Goal: Check status

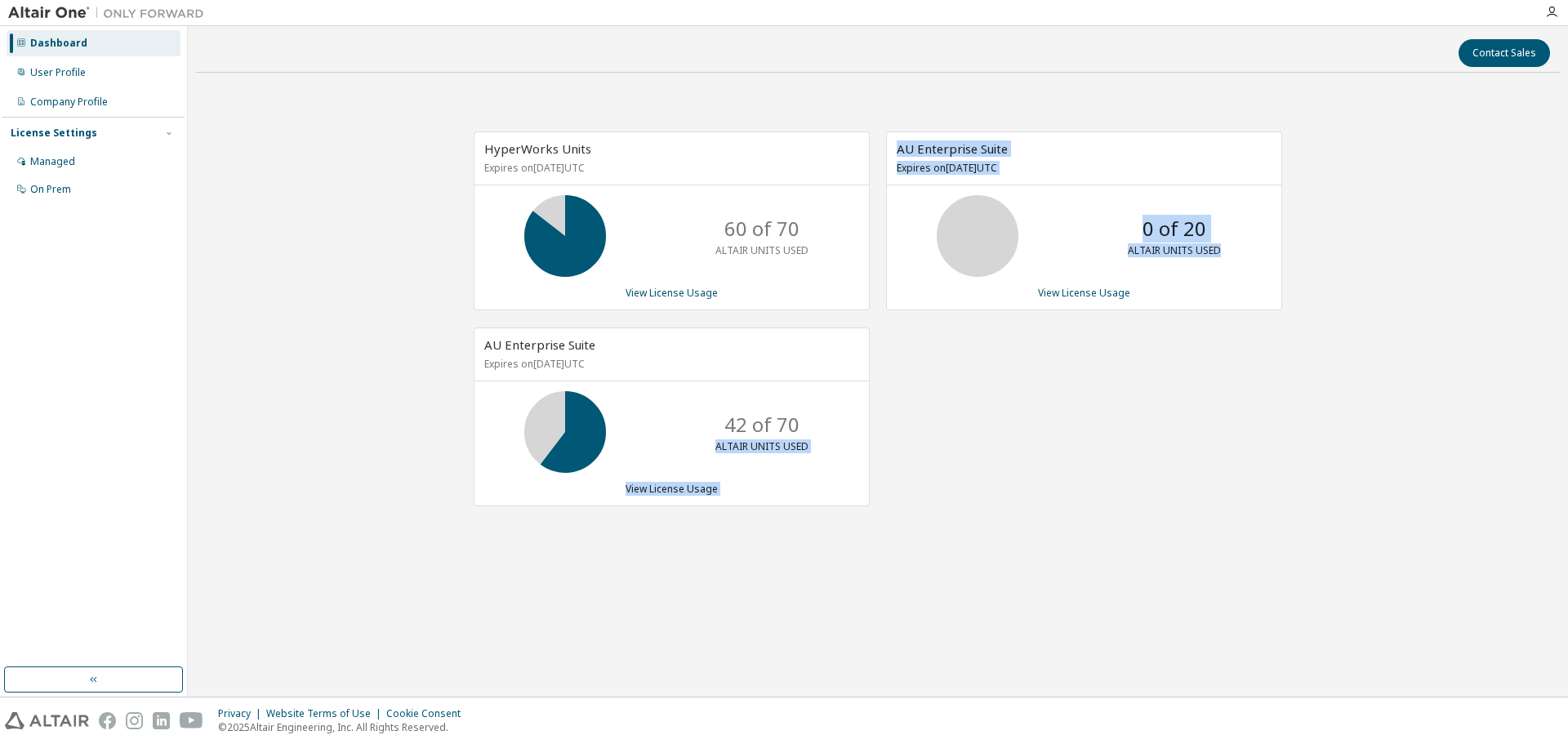
drag, startPoint x: 692, startPoint y: 435, endPoint x: 896, endPoint y: 422, distance: 204.4
click at [896, 422] on div "HyperWorks Units Expires on May 1, 2026 UTC 60 of 70 ALTAIR UNITS USED View Lic…" at bounding box center [869, 328] width 825 height 392
click at [866, 427] on div "42 of 70 ALTAIR UNITS USED" at bounding box center [671, 432] width 395 height 81
